Goal: Browse casually: Explore the website without a specific task or goal

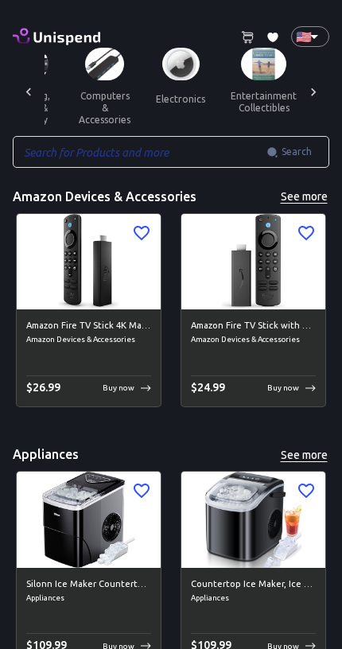
scroll to position [0, 807]
click at [165, 99] on button "electronics" at bounding box center [179, 99] width 75 height 38
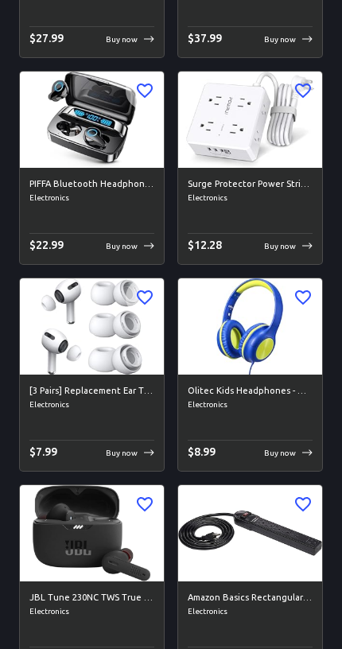
scroll to position [4902, 0]
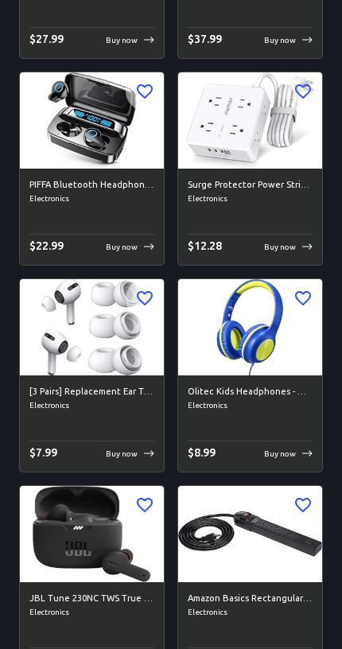
click at [182, 352] on img at bounding box center [250, 327] width 144 height 96
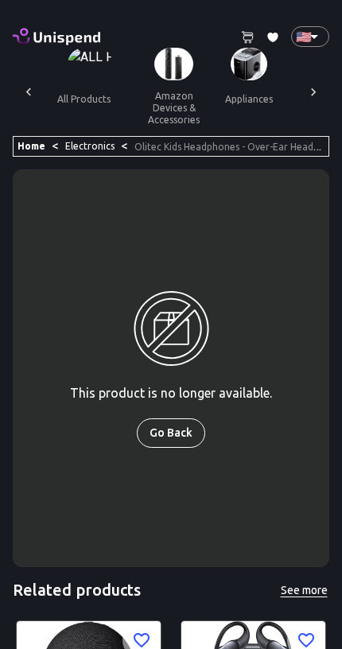
scroll to position [0, 697]
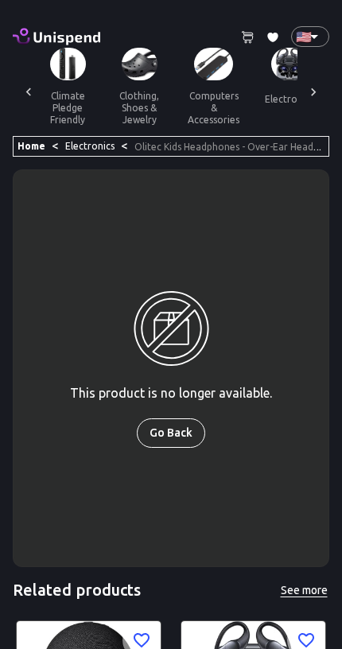
click at [203, 97] on button "computers & accessories" at bounding box center [213, 107] width 77 height 55
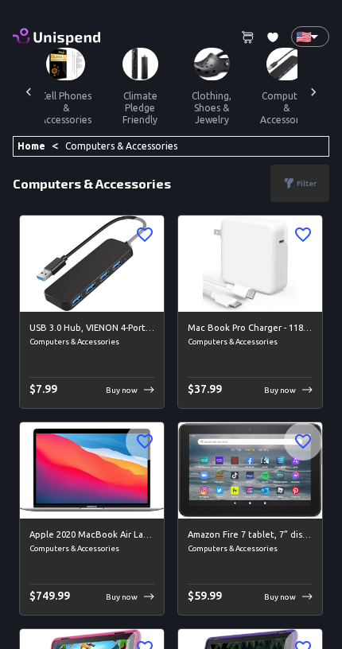
click at [324, 90] on div at bounding box center [314, 92] width 32 height 88
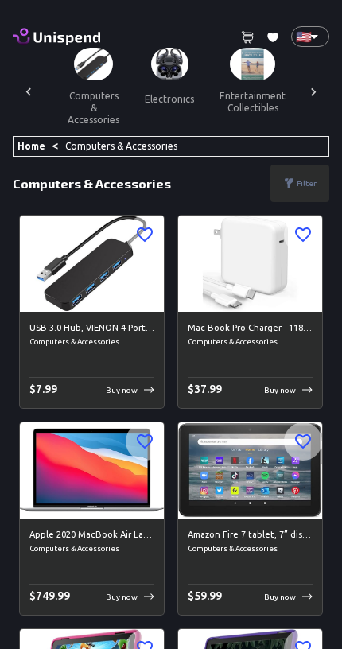
scroll to position [0, 844]
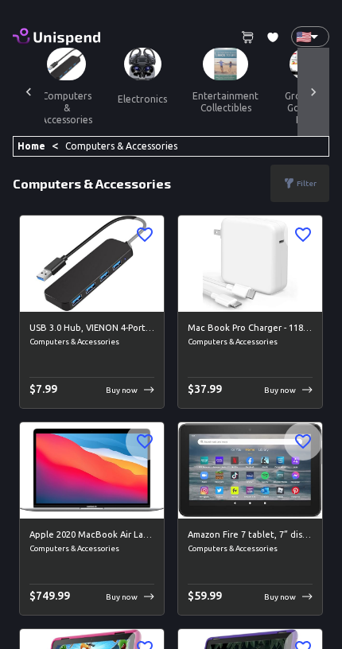
click at [319, 91] on icon at bounding box center [314, 92] width 16 height 16
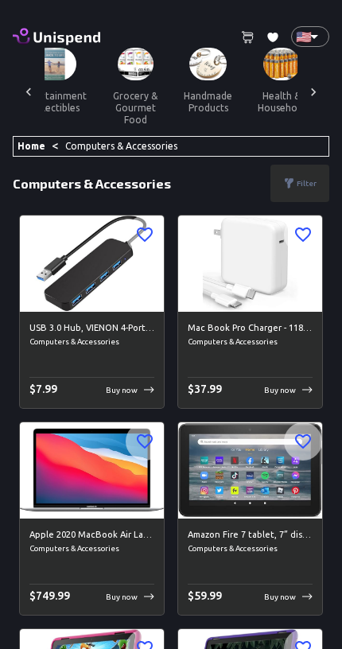
scroll to position [0, 1064]
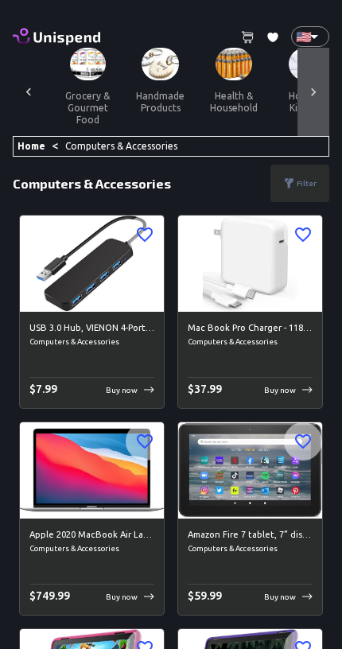
click at [315, 107] on div at bounding box center [314, 92] width 32 height 88
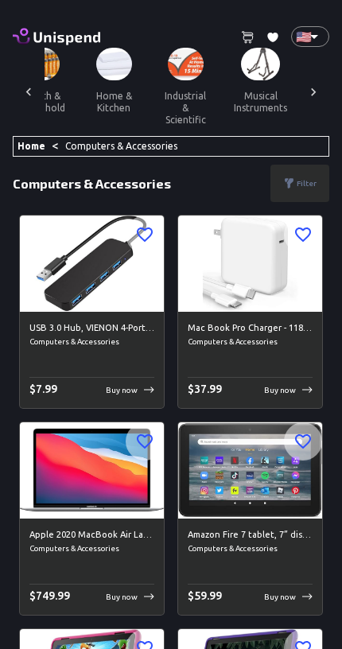
scroll to position [0, 1284]
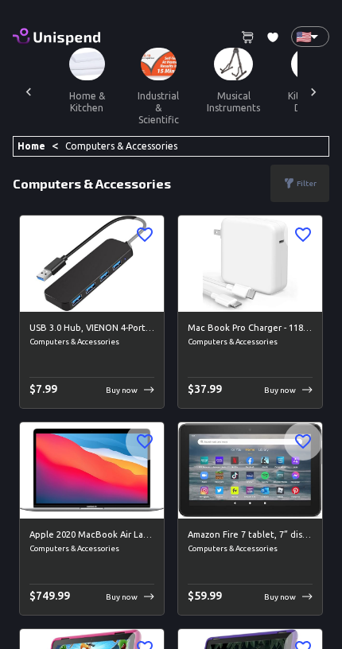
click at [144, 95] on button "industrial & scientific" at bounding box center [159, 107] width 72 height 55
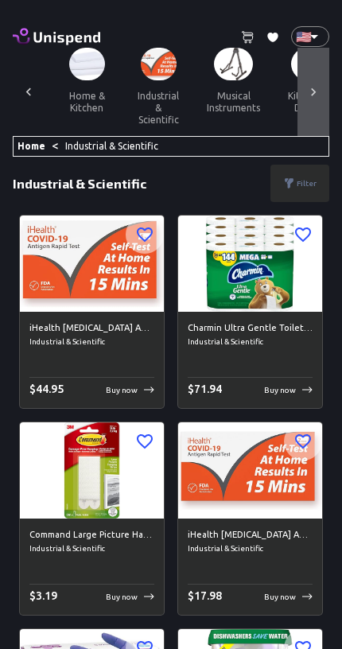
click at [318, 84] on icon at bounding box center [314, 92] width 16 height 16
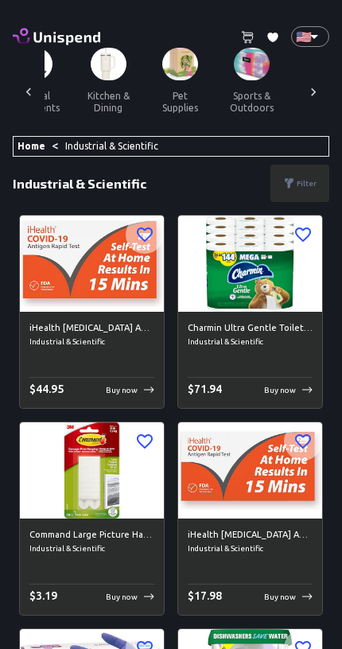
scroll to position [0, 1503]
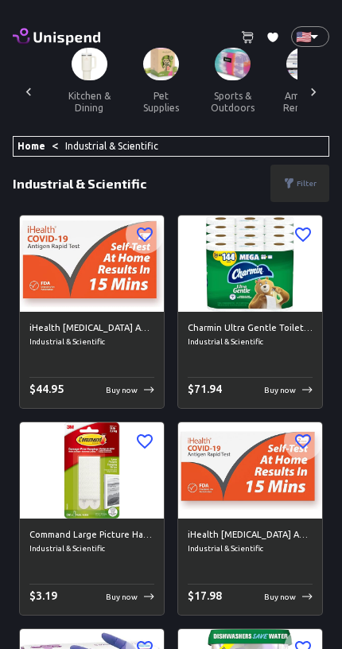
click at [221, 99] on button "sports & outdoors" at bounding box center [233, 101] width 72 height 43
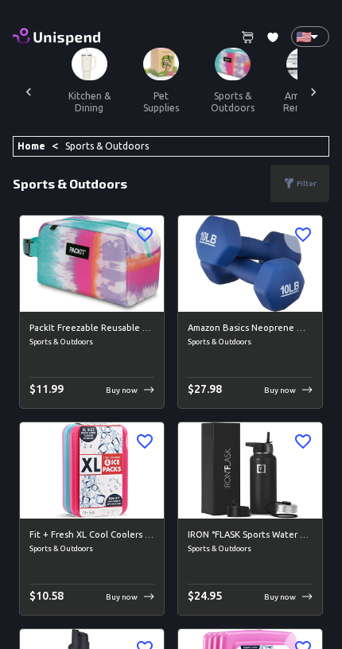
click at [313, 82] on div at bounding box center [314, 92] width 32 height 88
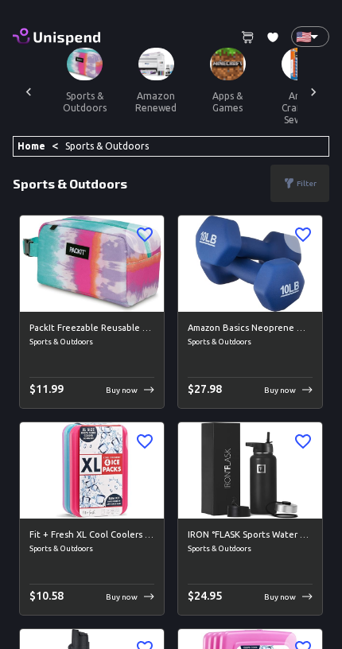
scroll to position [0, 1723]
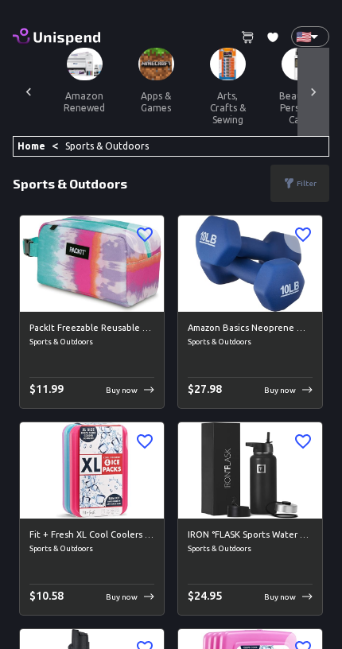
click at [327, 97] on div at bounding box center [314, 92] width 32 height 88
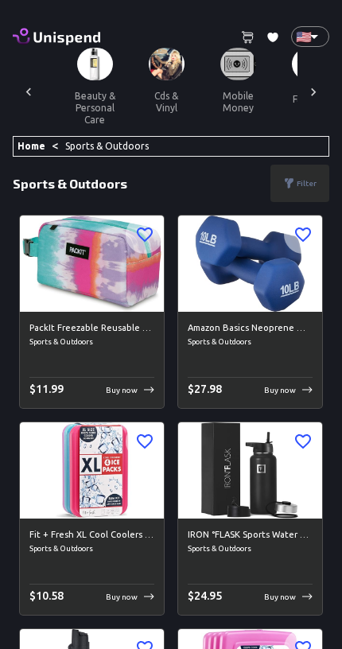
scroll to position [0, 1942]
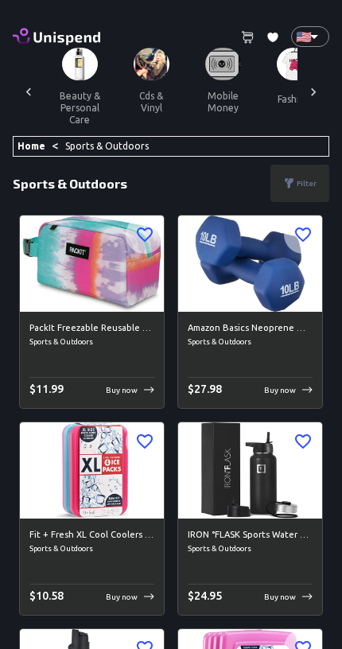
click at [205, 107] on button "mobile money" at bounding box center [223, 101] width 72 height 43
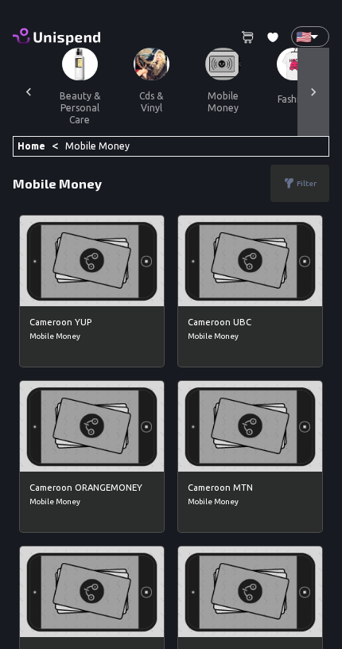
click at [310, 101] on div at bounding box center [314, 92] width 32 height 88
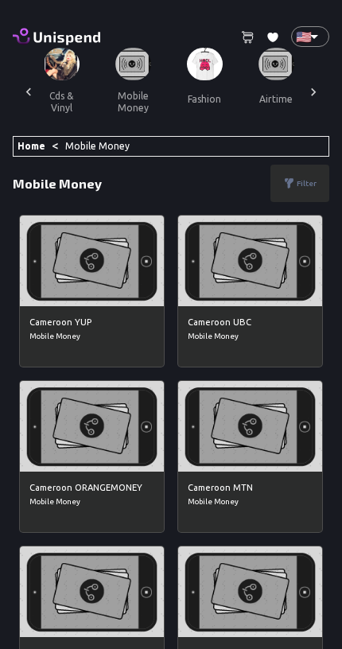
scroll to position [0, 2083]
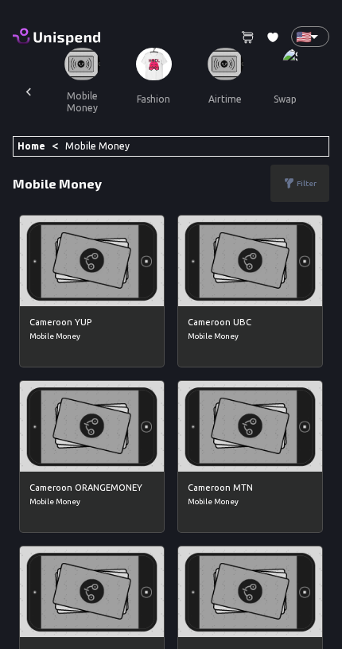
click at [279, 115] on button "swap crypto" at bounding box center [301, 99] width 81 height 38
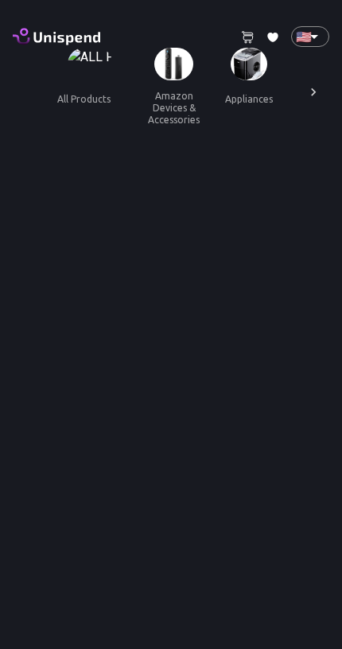
click at [317, 93] on icon at bounding box center [314, 92] width 16 height 16
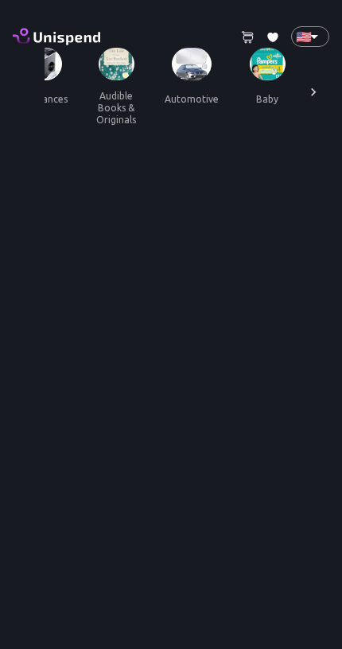
scroll to position [0, 220]
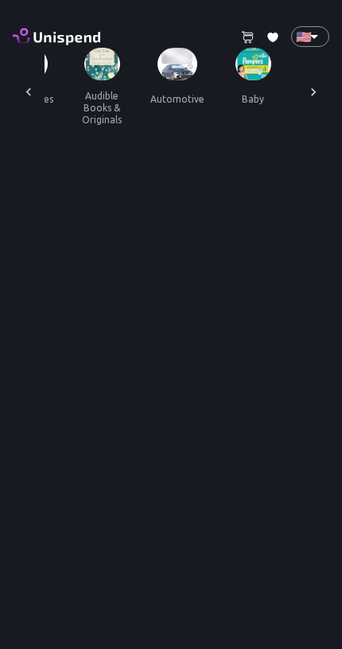
click at [189, 103] on button "automotive" at bounding box center [178, 99] width 80 height 38
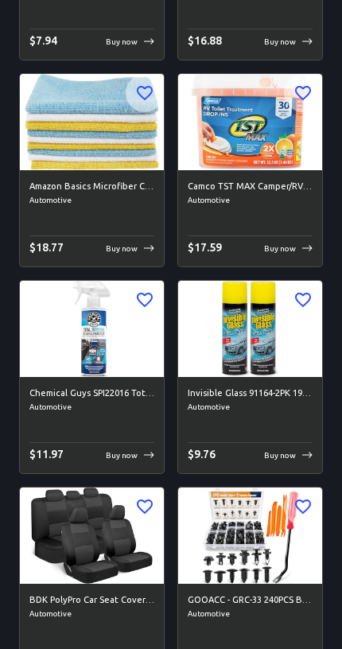
scroll to position [1562, 0]
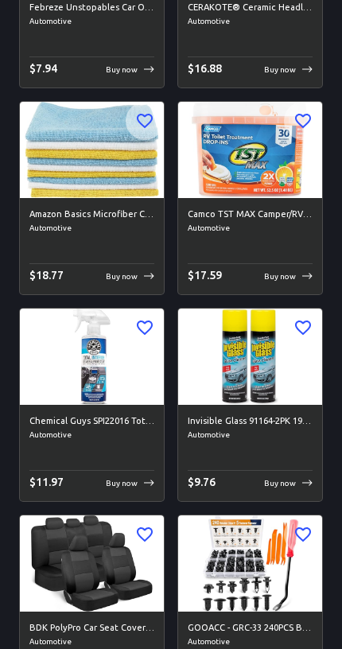
click at [282, 145] on img at bounding box center [250, 150] width 144 height 96
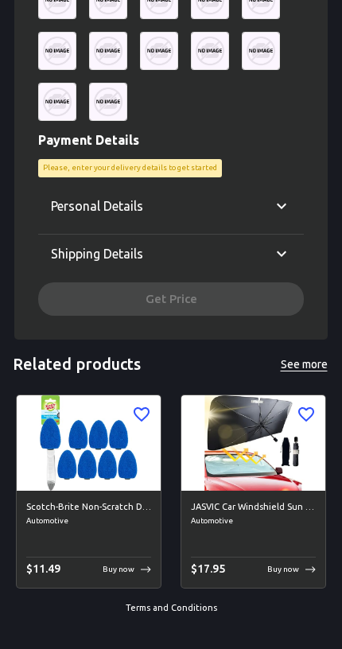
scroll to position [903, 0]
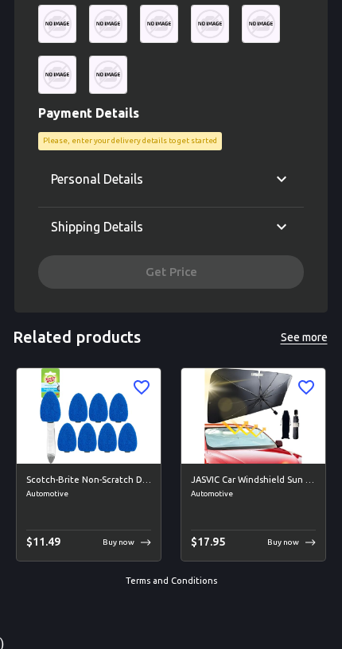
click at [249, 327] on div "Related products See more" at bounding box center [171, 337] width 317 height 21
click at [223, 345] on div "Related products See more" at bounding box center [171, 337] width 317 height 21
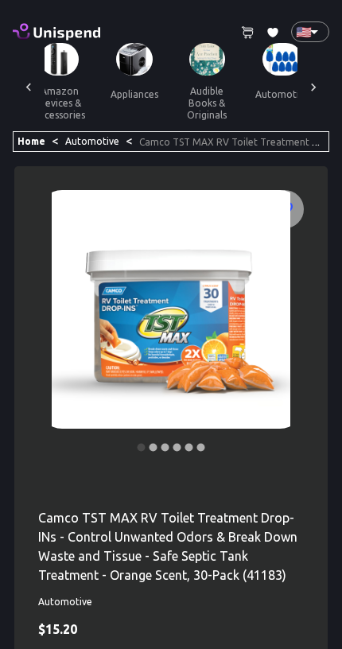
scroll to position [0, 0]
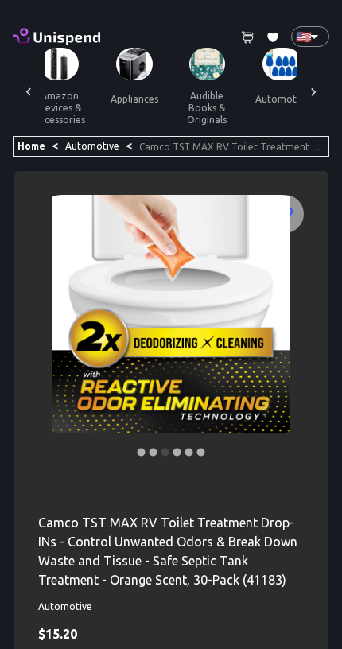
click at [171, 94] on button "audible books & originals" at bounding box center [207, 107] width 72 height 55
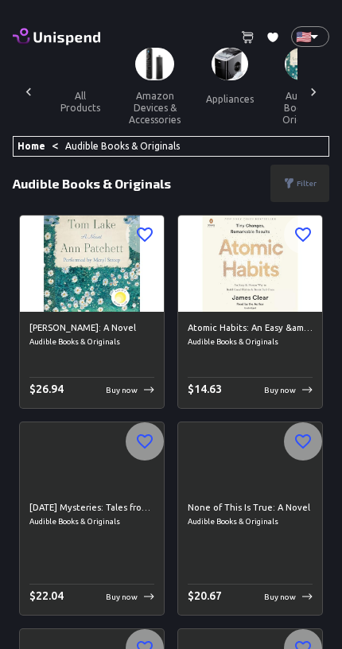
scroll to position [0, 38]
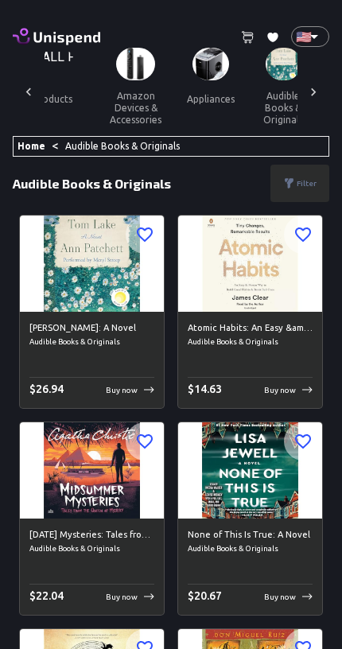
click at [179, 82] on button "appliances" at bounding box center [210, 99] width 73 height 38
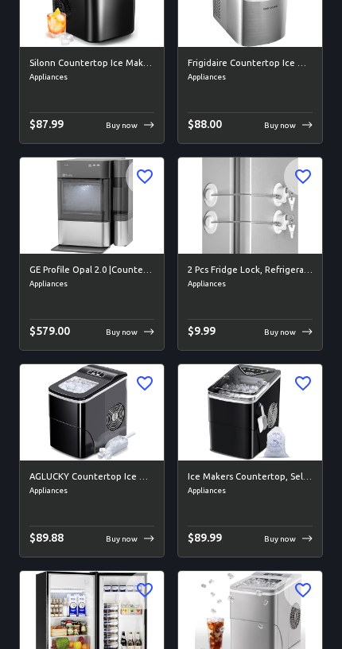
scroll to position [891, 0]
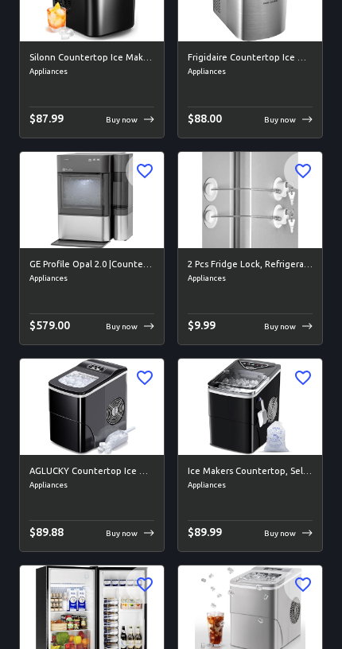
click at [203, 395] on img at bounding box center [250, 407] width 144 height 96
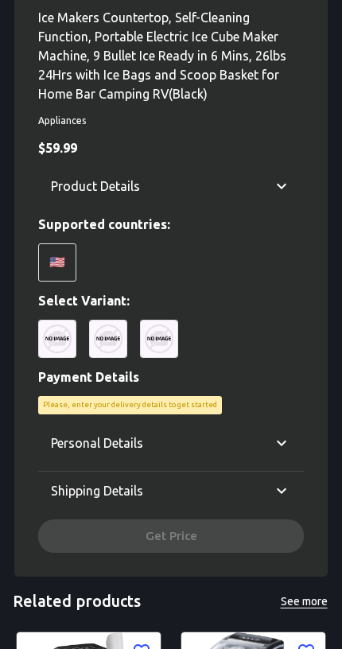
scroll to position [505, 0]
click at [240, 532] on div "Personal Details Email Email Phone ​ Phone Fullname Fullname Shipping Details C…" at bounding box center [171, 488] width 266 height 129
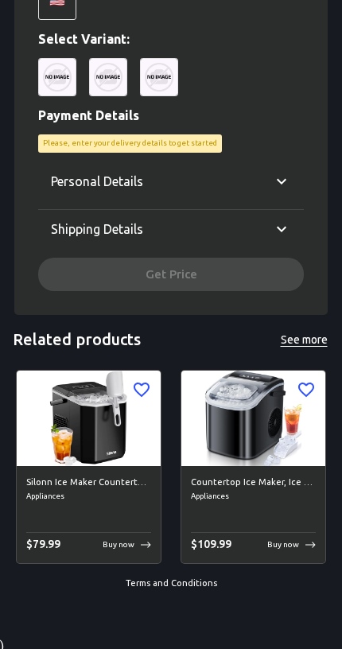
scroll to position [769, 0]
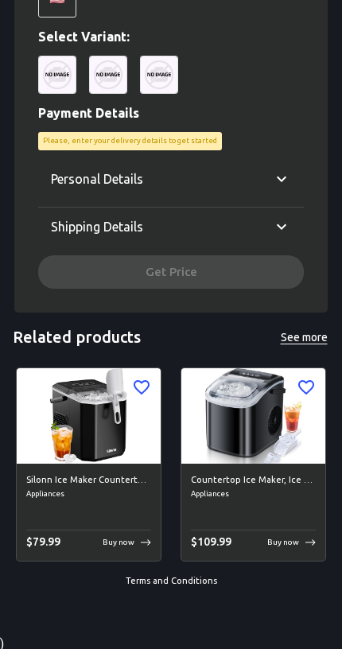
click at [150, 460] on img at bounding box center [89, 416] width 144 height 96
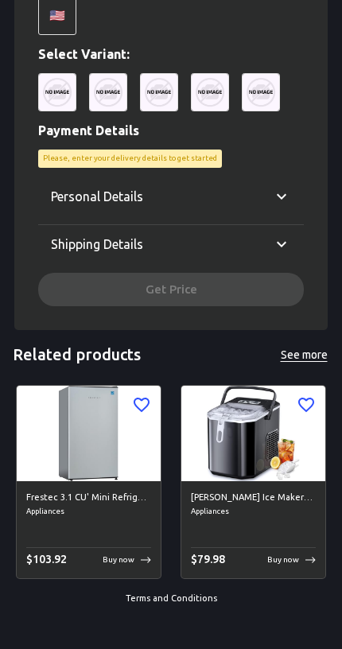
scroll to position [769, 0]
